Goal: Navigation & Orientation: Go to known website

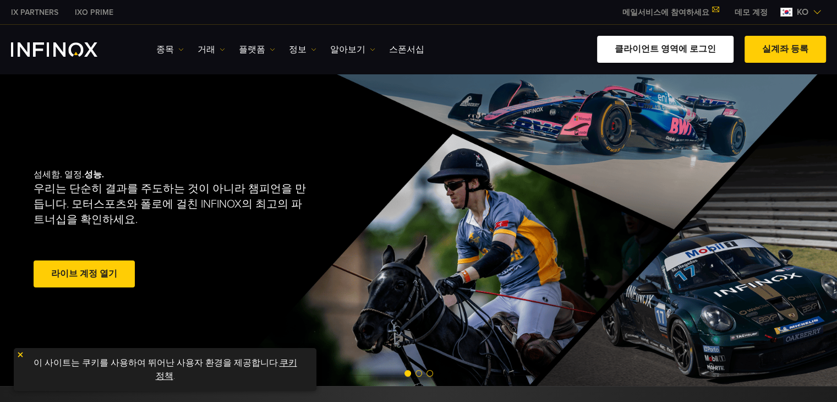
click at [672, 51] on link "클라이언트 영역에 로그인" at bounding box center [665, 49] width 137 height 27
click at [679, 42] on link "클라이언트 영역에 로그인" at bounding box center [665, 49] width 137 height 27
